Goal: Book appointment/travel/reservation

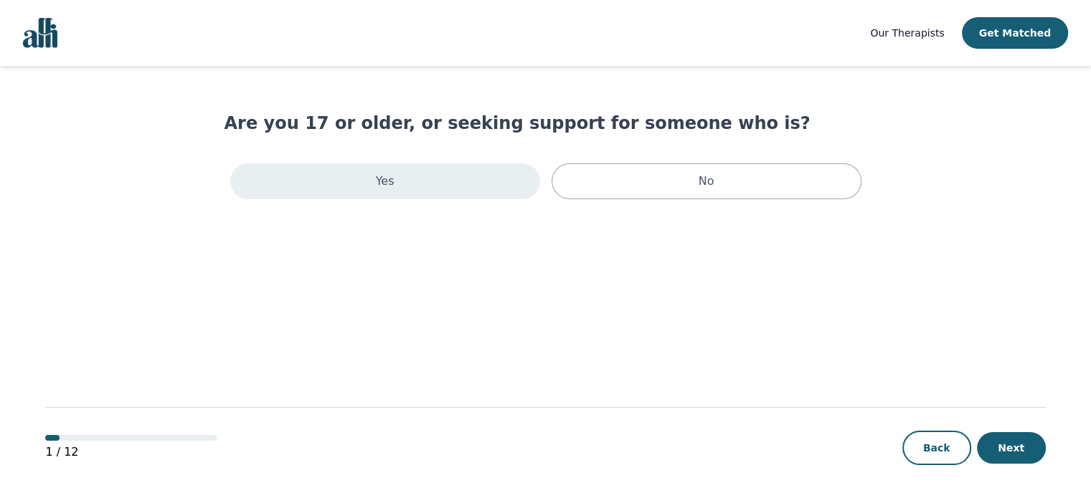
click at [410, 177] on div "Yes" at bounding box center [385, 182] width 310 height 36
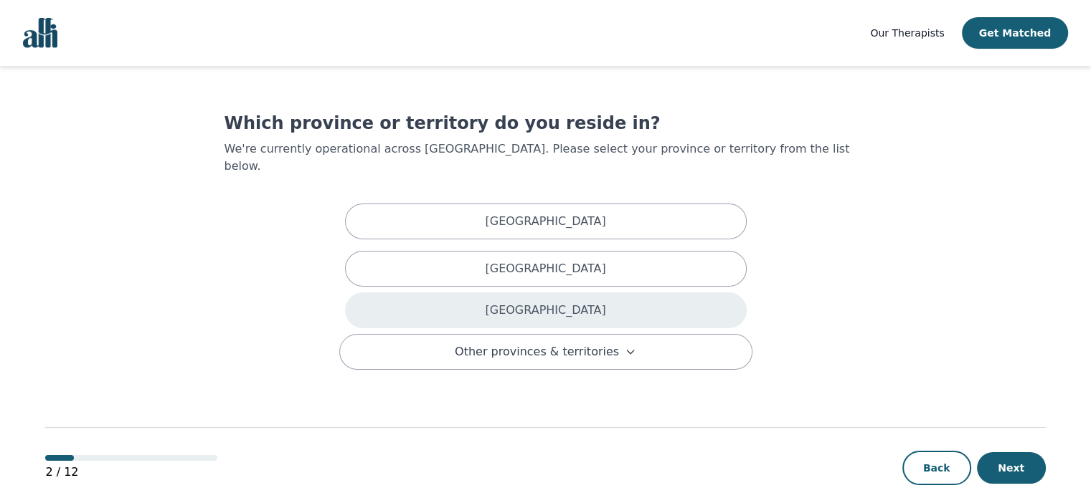
click at [544, 302] on p "[GEOGRAPHIC_DATA]" at bounding box center [545, 310] width 120 height 17
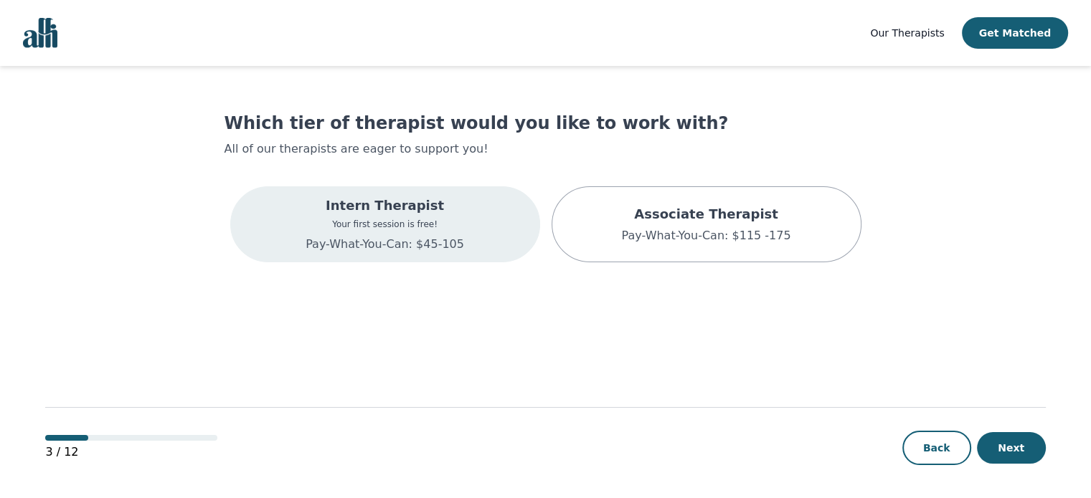
click at [458, 245] on div "Intern Therapist Your first session is free! Pay-What-You-Can: $45-105" at bounding box center [385, 224] width 310 height 76
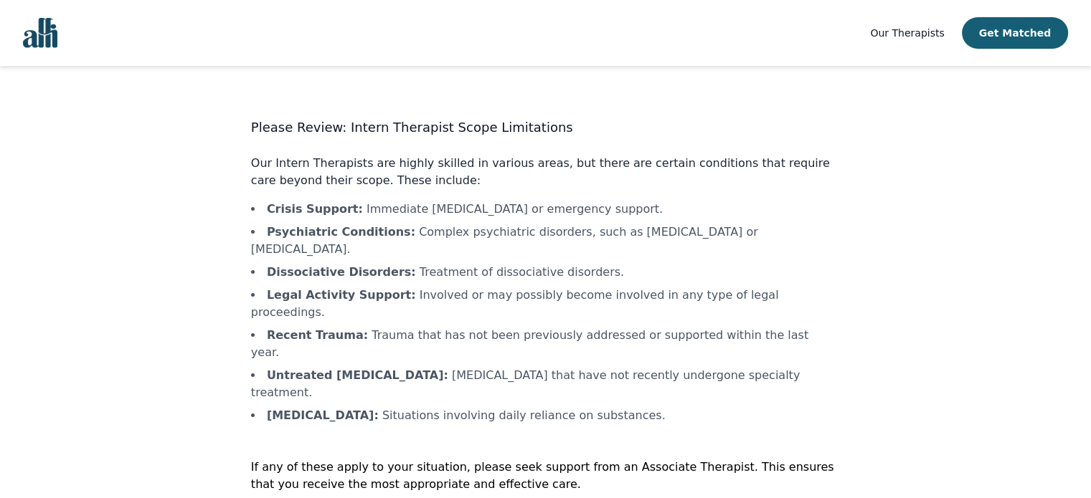
scroll to position [1, 0]
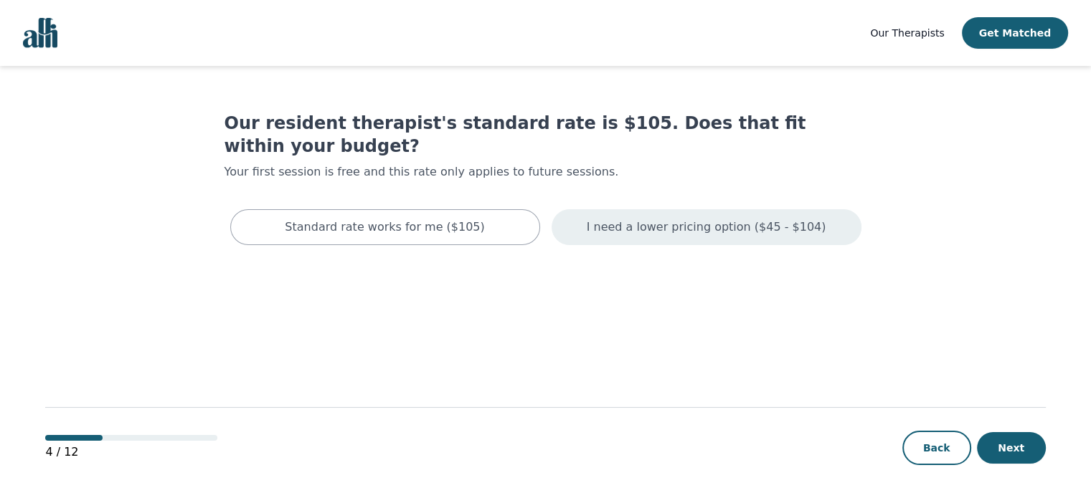
click at [663, 219] on p "I need a lower pricing option ($45 - $104)" at bounding box center [707, 227] width 240 height 17
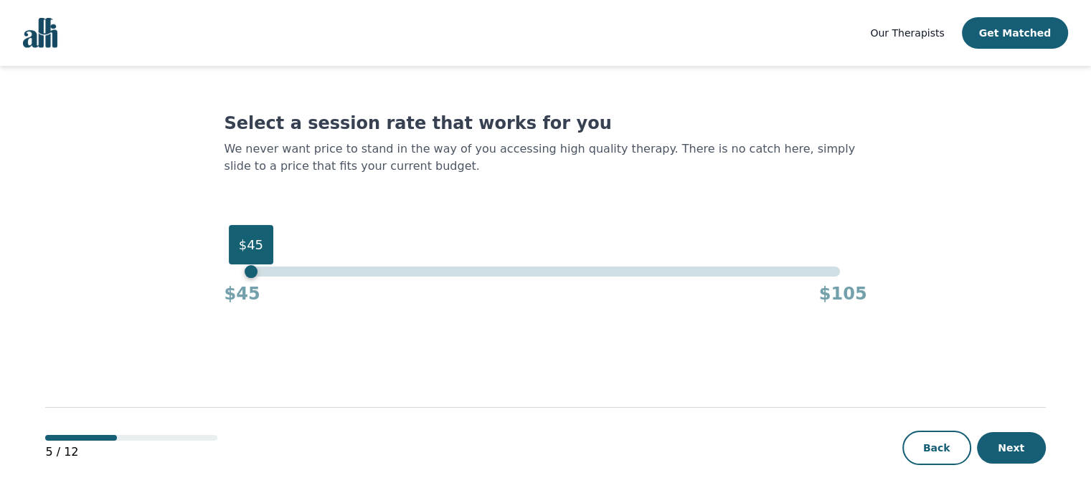
drag, startPoint x: 836, startPoint y: 272, endPoint x: 245, endPoint y: 249, distance: 592.1
click at [245, 265] on div "$45" at bounding box center [251, 271] width 13 height 13
click at [1027, 463] on button "Next" at bounding box center [1011, 448] width 69 height 32
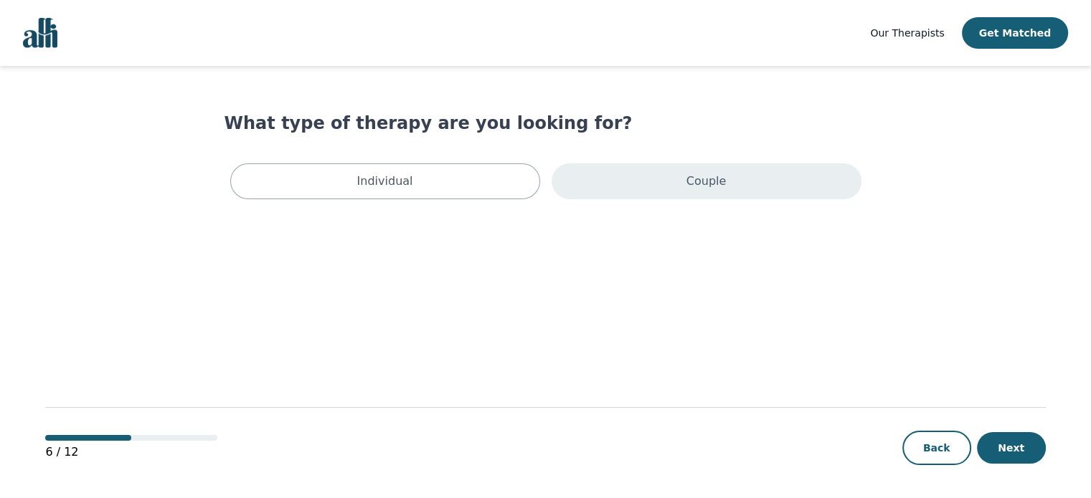
click at [688, 166] on div "Couple" at bounding box center [706, 182] width 310 height 36
